Goal: Information Seeking & Learning: Learn about a topic

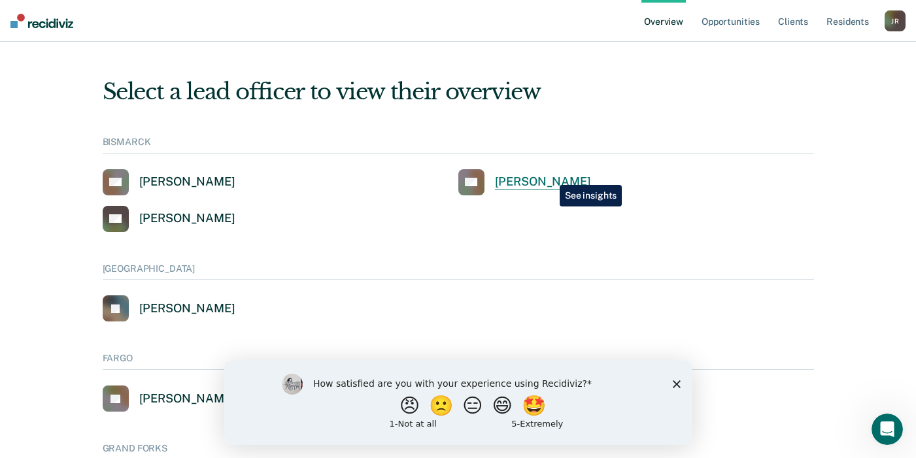
click at [550, 175] on div "[PERSON_NAME]" at bounding box center [543, 182] width 96 height 15
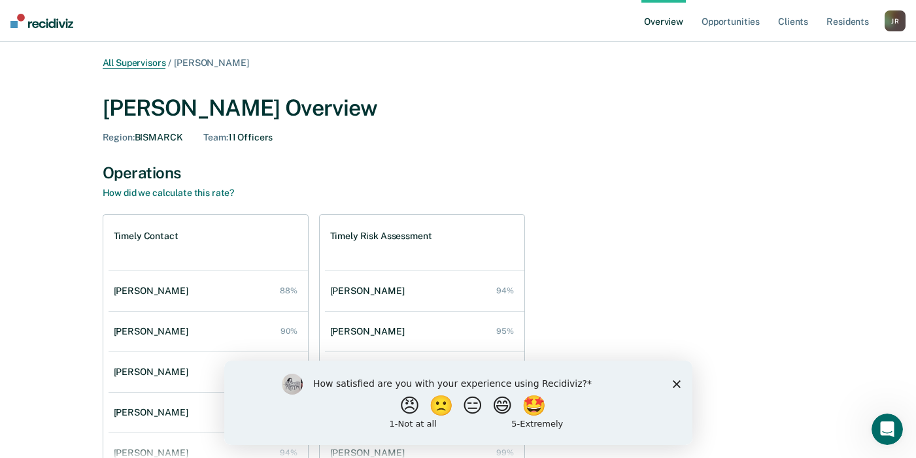
click at [150, 63] on link "All Supervisors" at bounding box center [134, 63] width 63 height 11
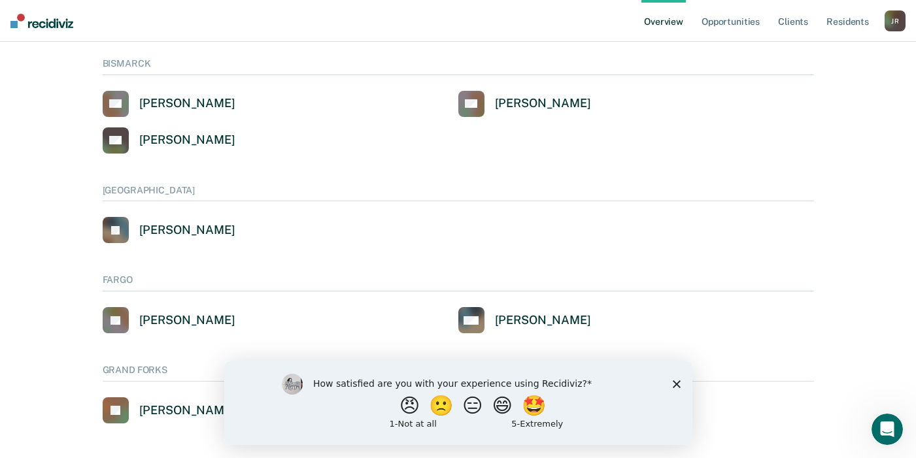
scroll to position [86, 0]
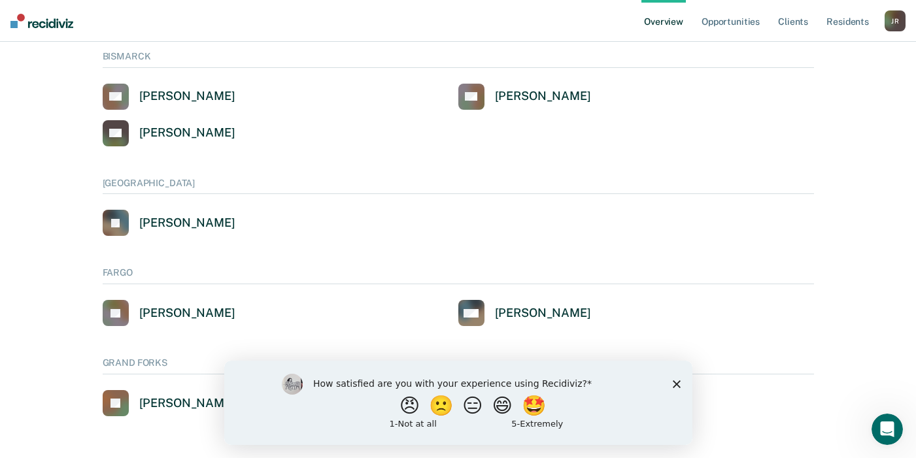
click at [674, 381] on polygon "Close survey" at bounding box center [676, 384] width 8 height 8
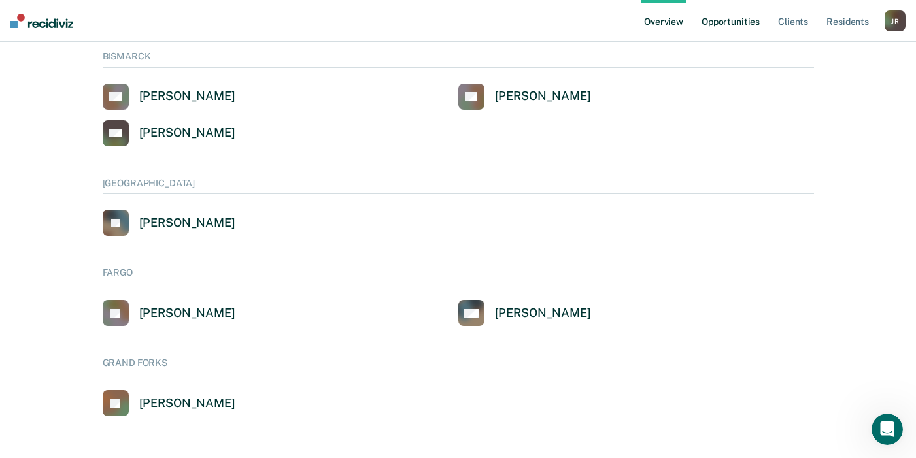
click at [734, 16] on link "Opportunities" at bounding box center [730, 21] width 63 height 42
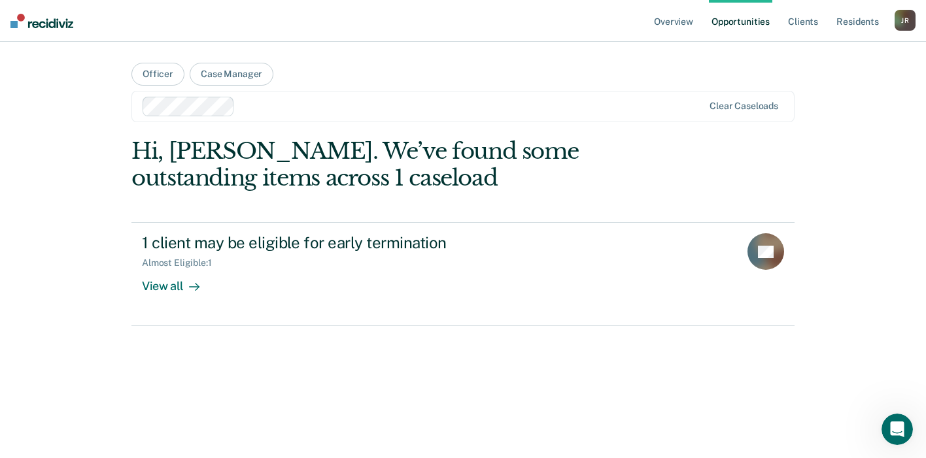
click at [912, 22] on div "J R" at bounding box center [905, 20] width 21 height 21
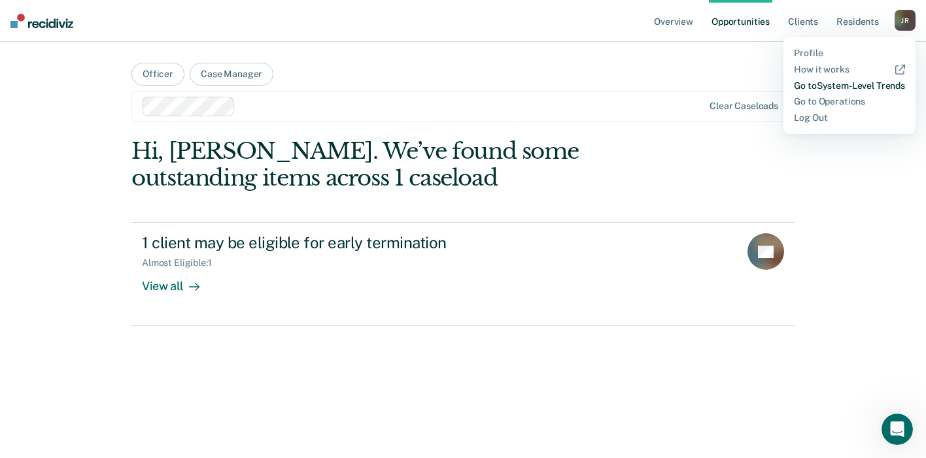
click at [821, 89] on link "Go to System-Level Trends" at bounding box center [849, 85] width 111 height 11
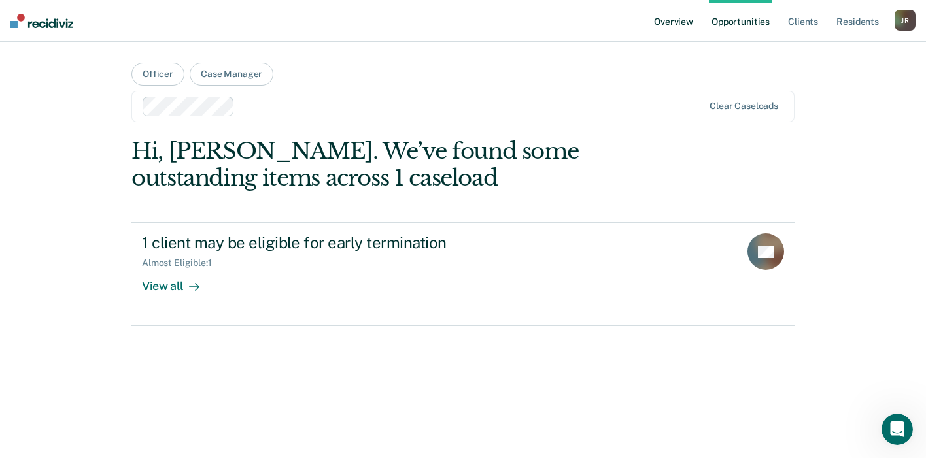
click at [672, 16] on link "Overview" at bounding box center [673, 21] width 44 height 42
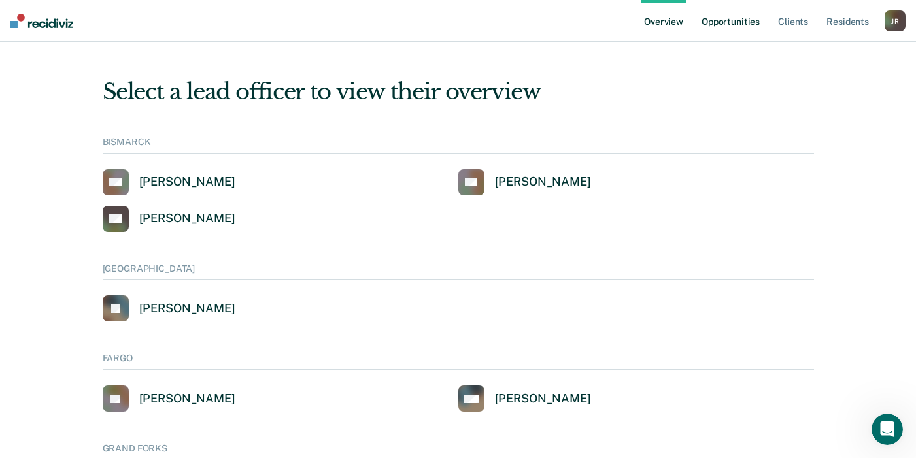
click at [729, 18] on link "Opportunities" at bounding box center [730, 21] width 63 height 42
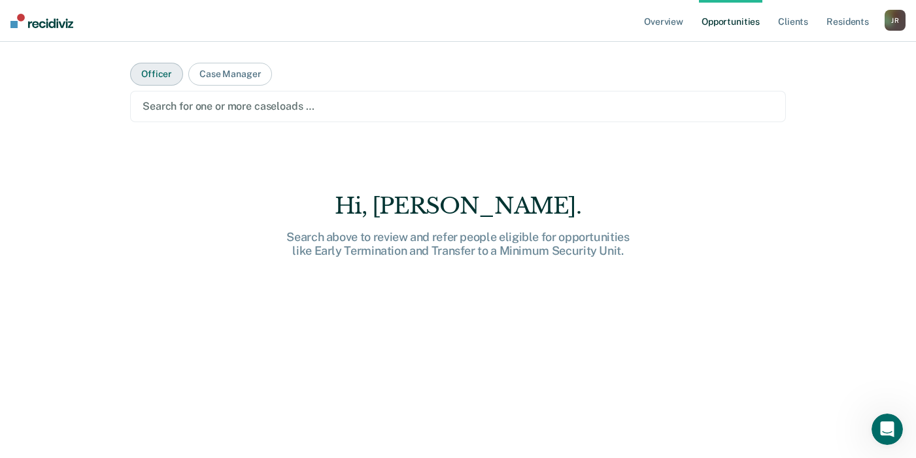
click at [144, 80] on button "Officer" at bounding box center [156, 74] width 53 height 23
click at [666, 20] on link "Overview" at bounding box center [664, 21] width 44 height 42
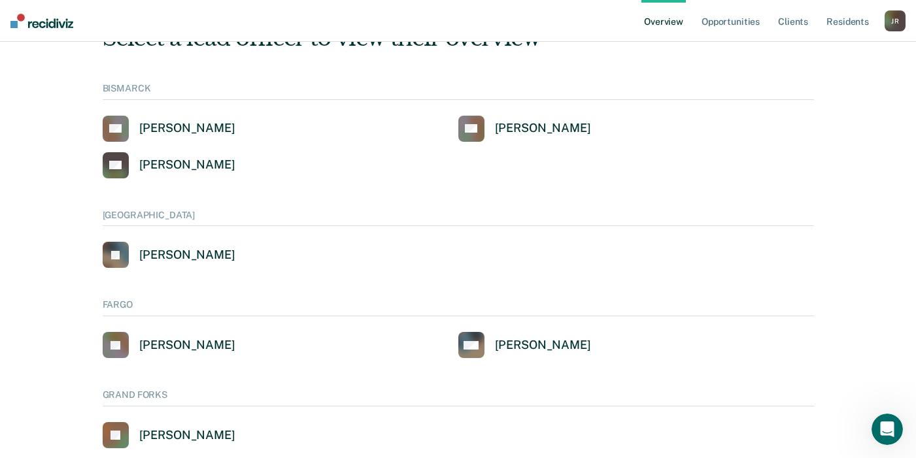
scroll to position [65, 0]
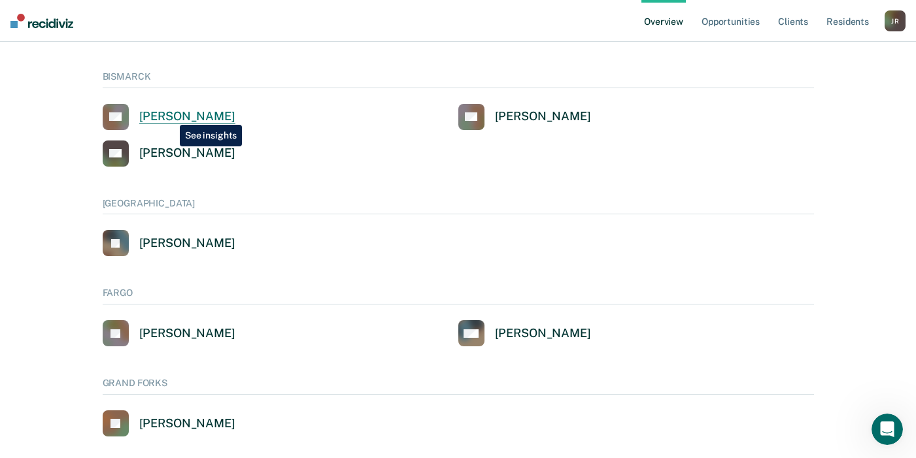
click at [170, 115] on div "[PERSON_NAME]" at bounding box center [187, 116] width 96 height 15
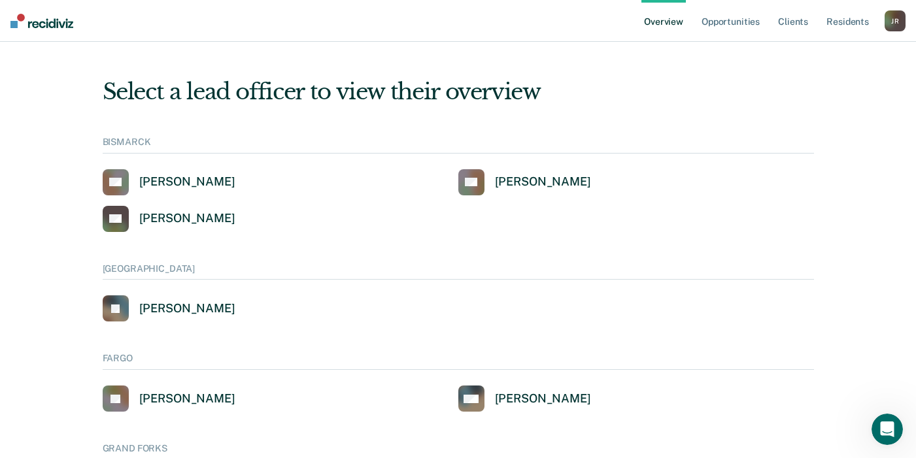
scroll to position [65, 0]
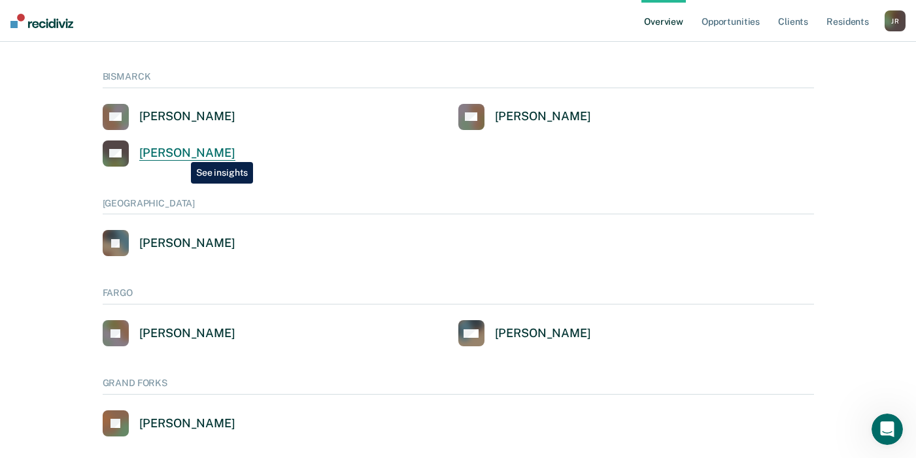
click at [181, 152] on div "[PERSON_NAME]" at bounding box center [187, 153] width 96 height 15
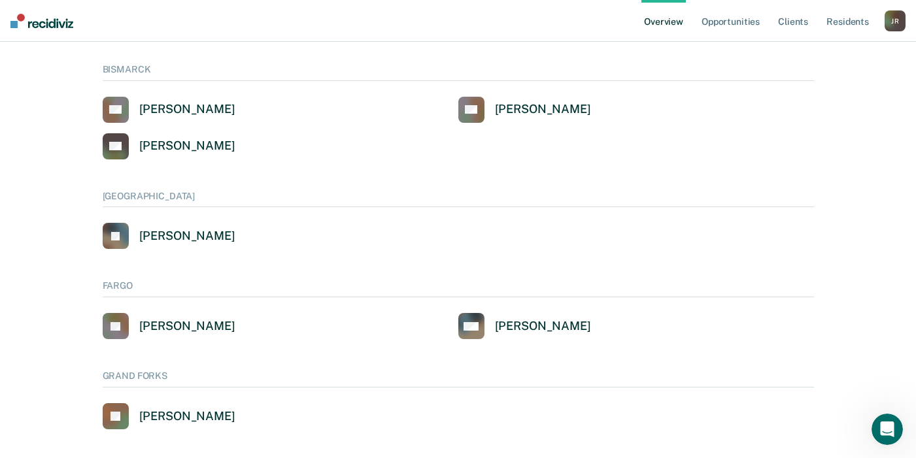
scroll to position [86, 0]
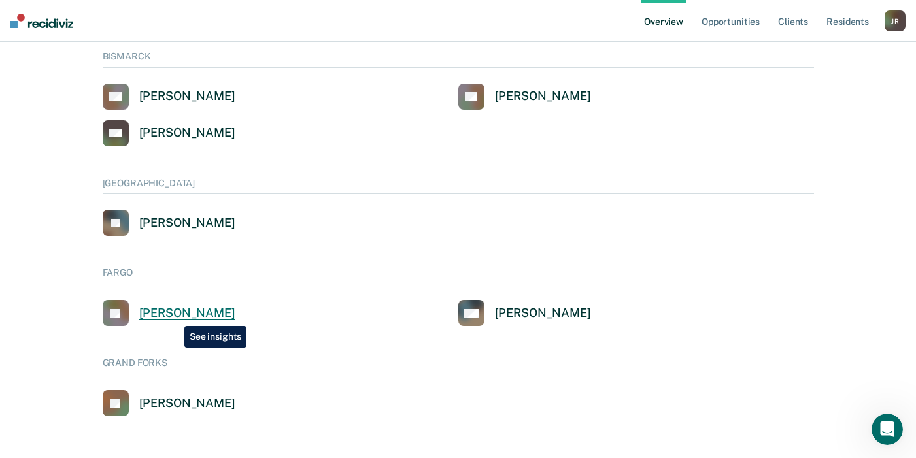
click at [175, 317] on div "[PERSON_NAME]" at bounding box center [187, 313] width 96 height 15
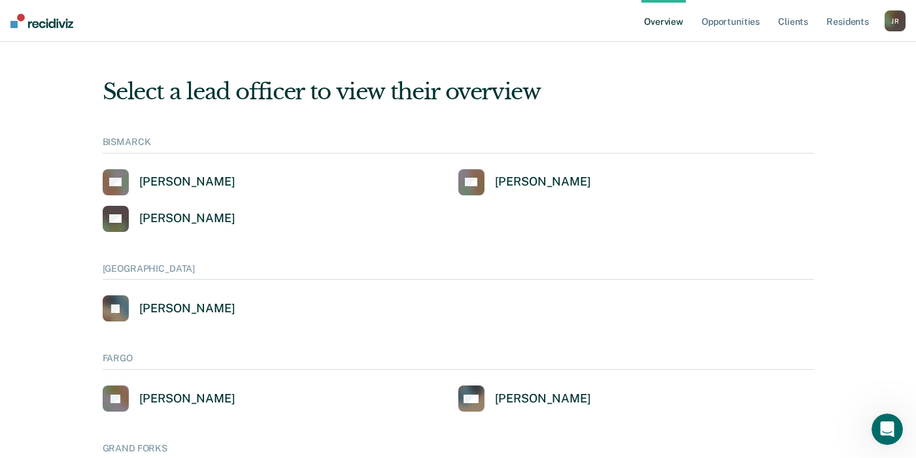
scroll to position [86, 0]
